Goal: Information Seeking & Learning: Understand process/instructions

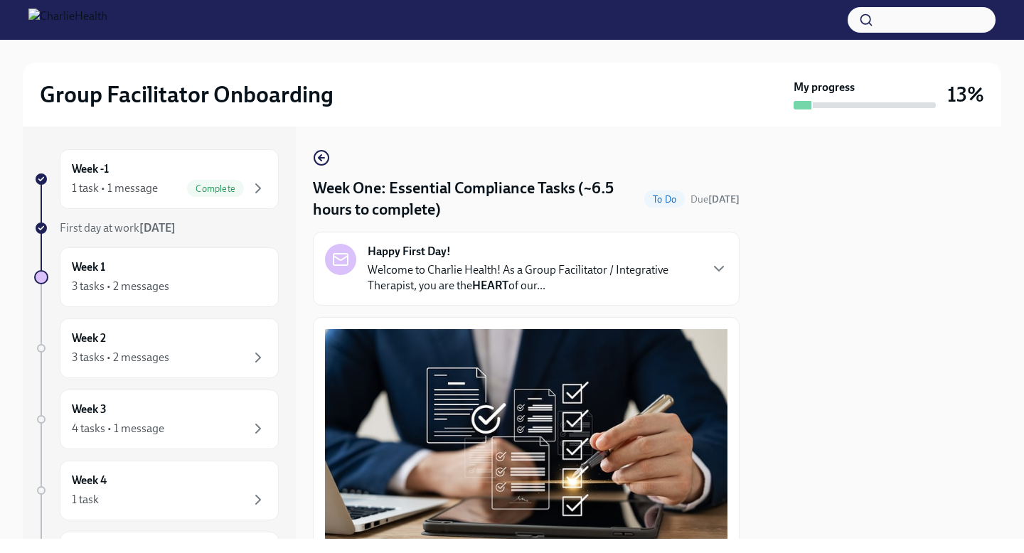
click at [956, 157] on div at bounding box center [879, 333] width 245 height 412
click at [119, 272] on div "Week 1 3 tasks • 2 messages" at bounding box center [169, 278] width 195 height 36
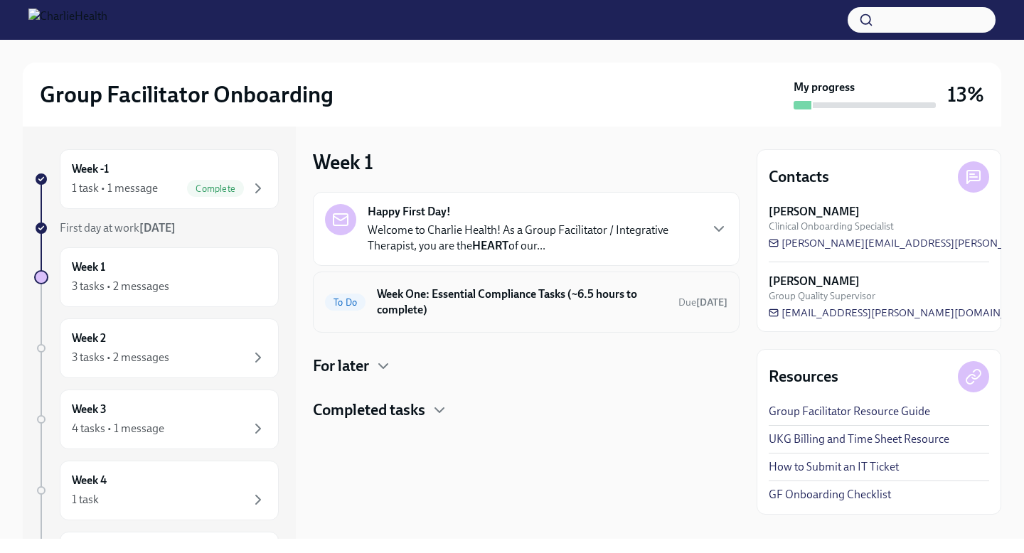
click at [577, 285] on div "To Do Week One: Essential Compliance Tasks (~6.5 hours to complete) Due [DATE]" at bounding box center [526, 302] width 403 height 37
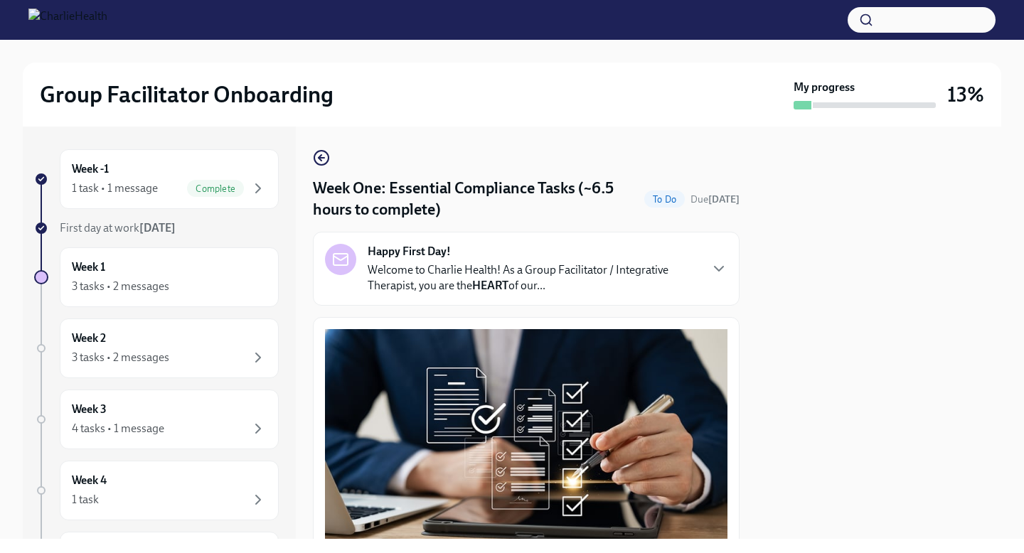
click at [786, 286] on div at bounding box center [879, 333] width 245 height 412
click at [769, 381] on div at bounding box center [879, 333] width 245 height 412
click at [703, 267] on div "Happy First Day! Welcome to Charlie Health! As a Group Facilitator / Integrativ…" at bounding box center [526, 269] width 403 height 50
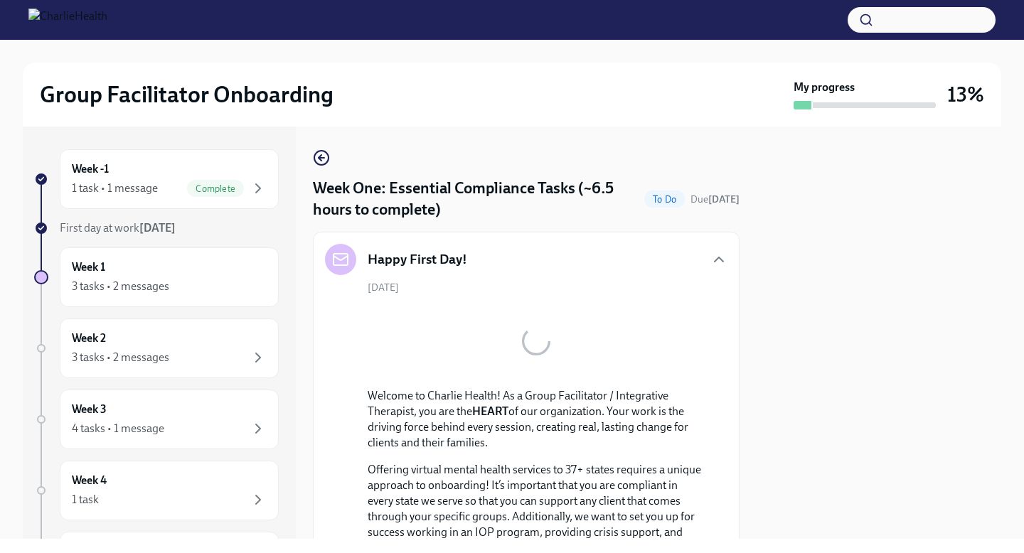
click at [601, 403] on div "Welcome to Charlie Health! As a Group Facilitator / Integrative Therapist, you …" at bounding box center [536, 559] width 337 height 343
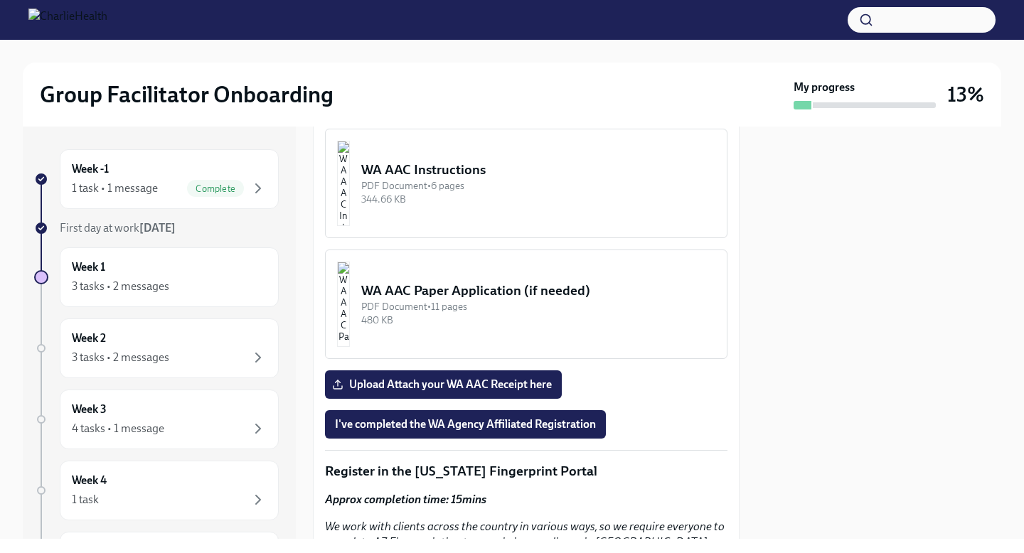
scroll to position [1821, 0]
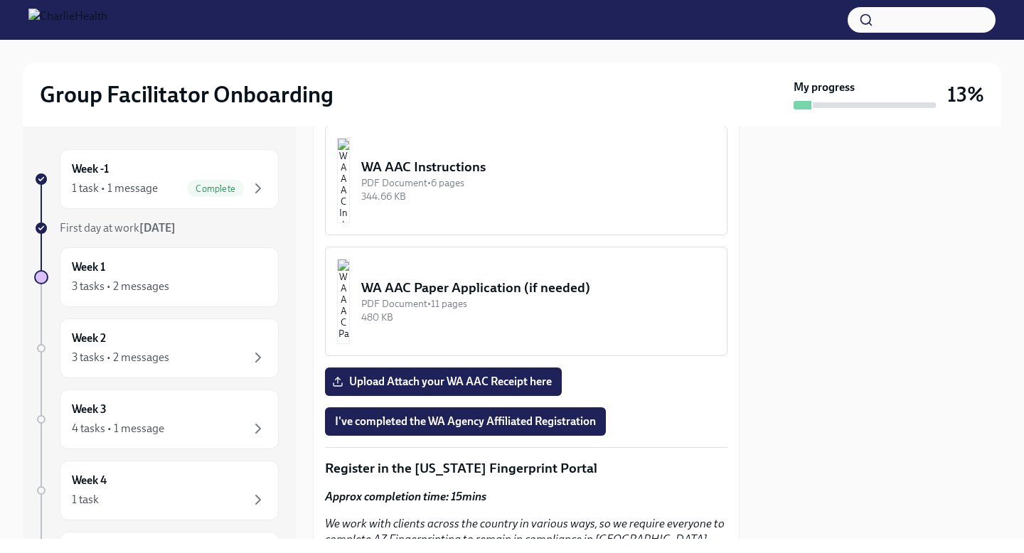
click at [528, 235] on button "WA AAC Instructions PDF Document • 6 pages 344.66 KB" at bounding box center [526, 181] width 403 height 110
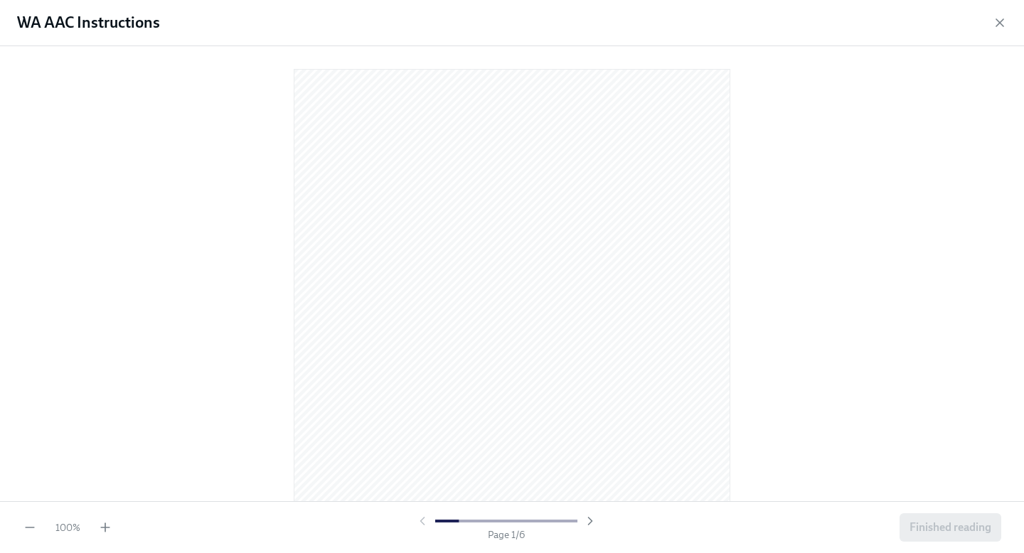
click at [816, 292] on div at bounding box center [512, 271] width 979 height 427
click at [590, 518] on icon "button" at bounding box center [590, 521] width 4 height 7
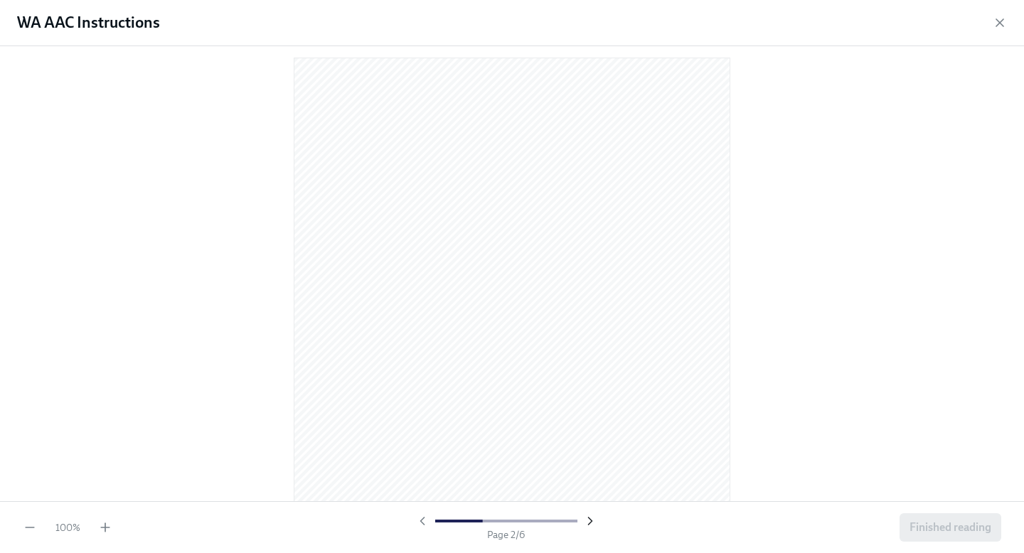
scroll to position [587, 0]
click at [849, 294] on div at bounding box center [512, 273] width 1024 height 455
click at [939, 531] on span "Finished reading" at bounding box center [951, 528] width 82 height 14
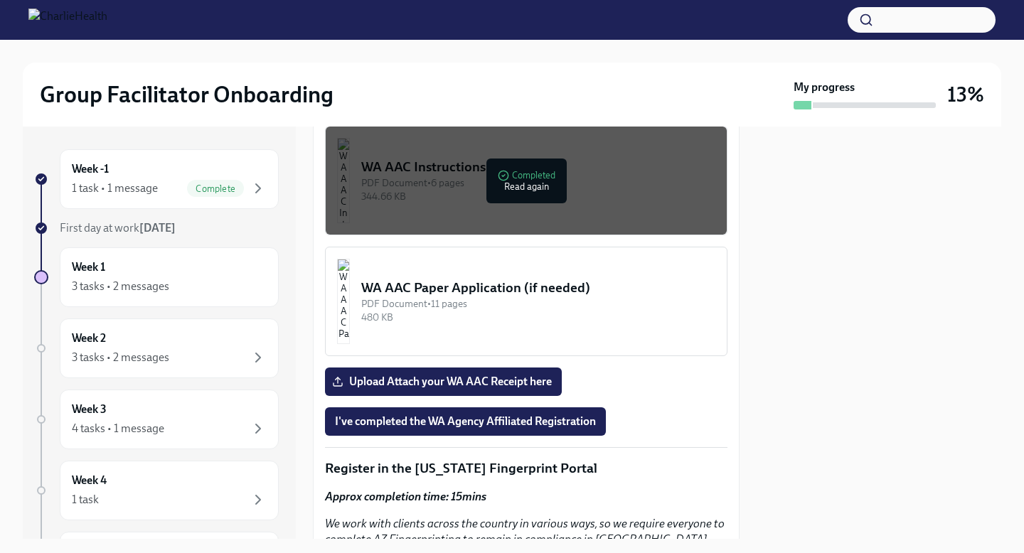
click at [838, 304] on div at bounding box center [879, 333] width 245 height 412
click at [828, 316] on div at bounding box center [879, 333] width 245 height 412
drag, startPoint x: 870, startPoint y: 218, endPoint x: 889, endPoint y: 378, distance: 160.4
click at [889, 378] on div at bounding box center [879, 333] width 245 height 412
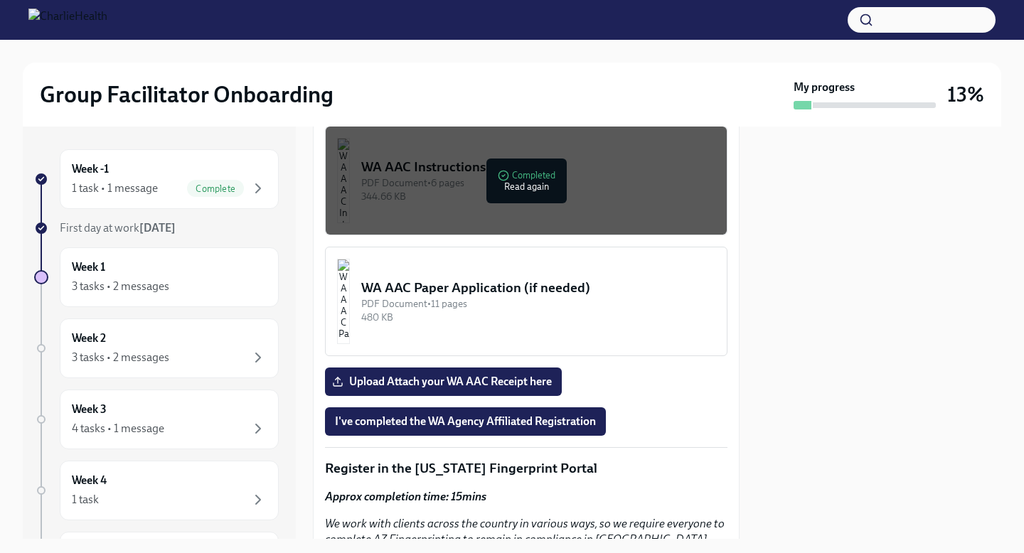
click at [682, 490] on div "Welcome to your essential compliance tasks list! Offering virtual mental health…" at bounding box center [526, 470] width 403 height 2902
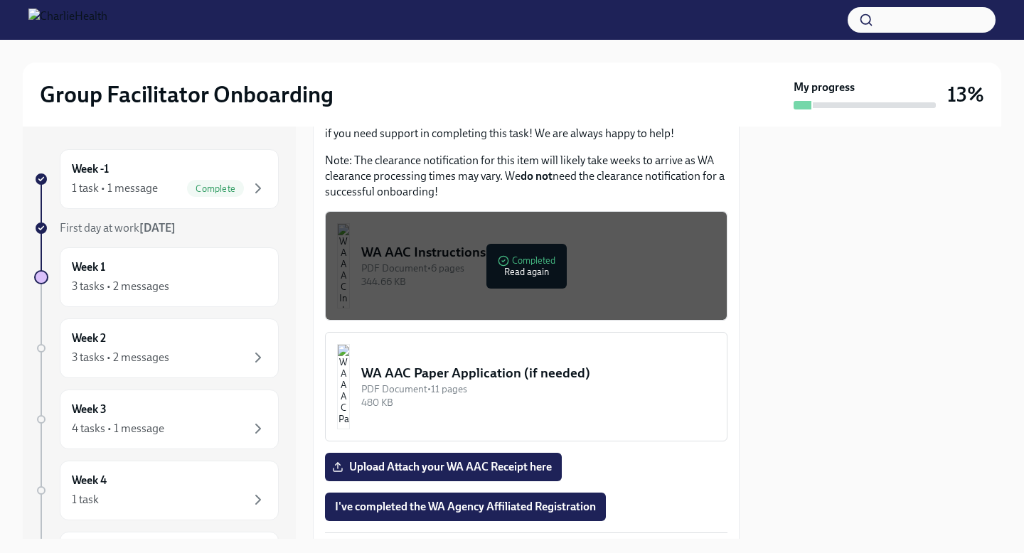
scroll to position [1707, 0]
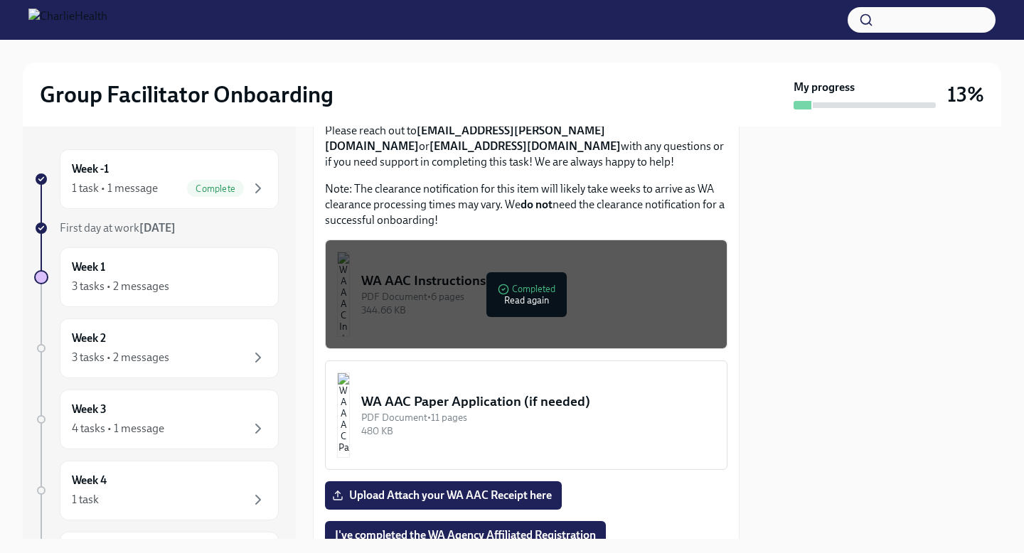
click at [522, 304] on div "PDF Document • 6 pages" at bounding box center [538, 297] width 354 height 14
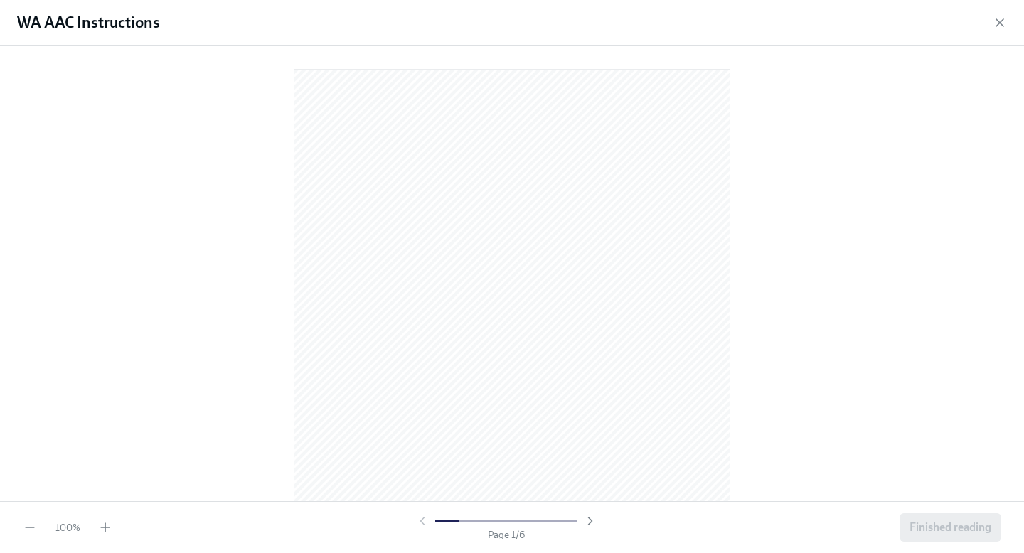
click at [745, 249] on div at bounding box center [512, 271] width 979 height 427
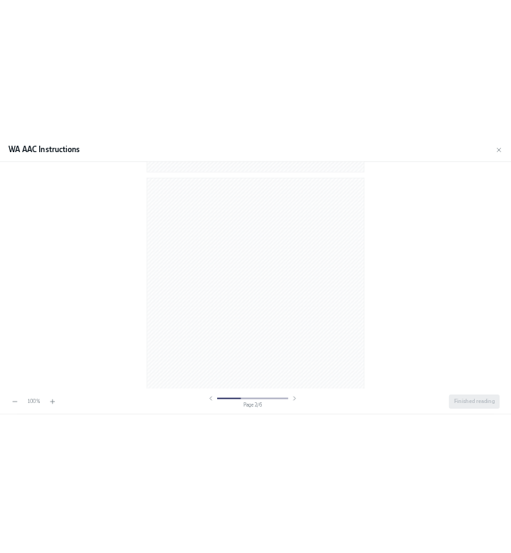
scroll to position [569, 0]
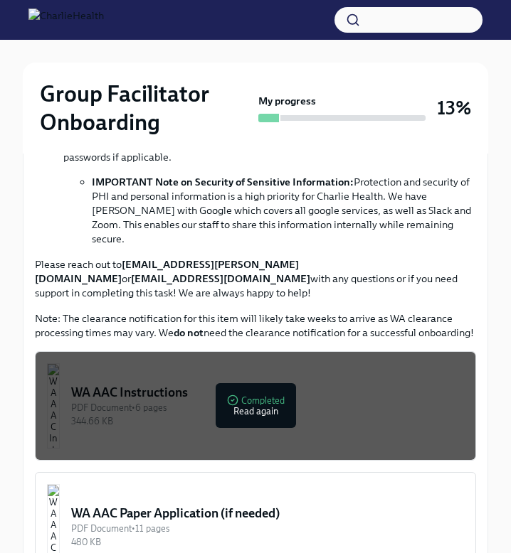
scroll to position [1109, 0]
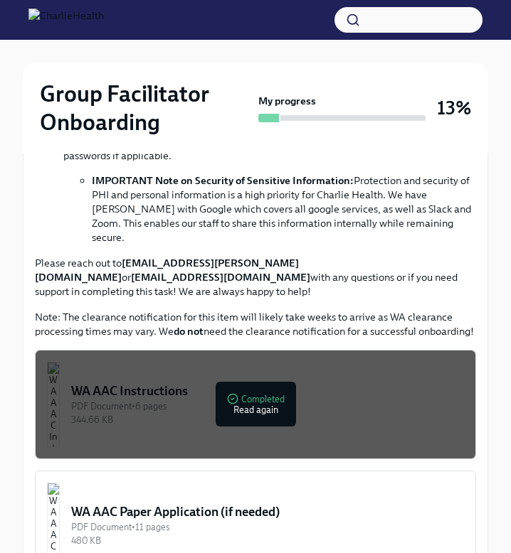
click at [267, 383] on div "WA AAC Instructions" at bounding box center [267, 391] width 393 height 17
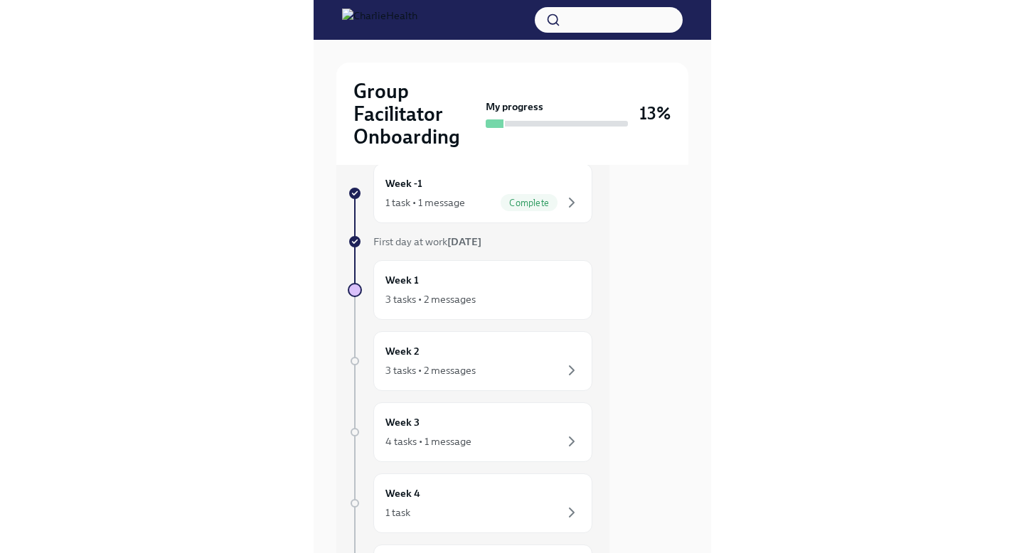
scroll to position [0, 0]
